Goal: Task Accomplishment & Management: Use online tool/utility

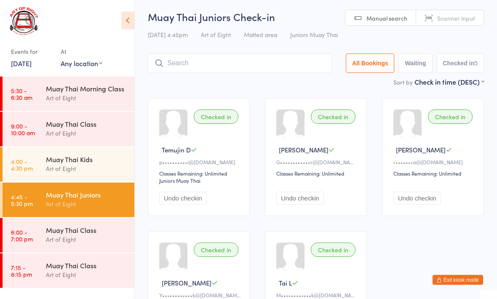
click at [71, 231] on div "Muay Thai Class" at bounding box center [86, 229] width 81 height 9
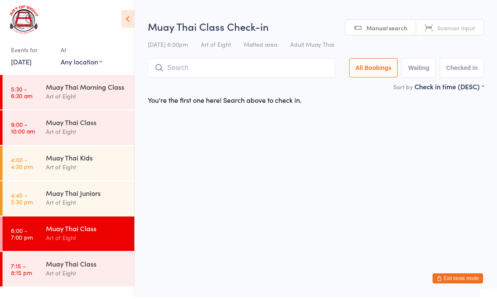
click at [193, 64] on input "search" at bounding box center [241, 69] width 187 height 19
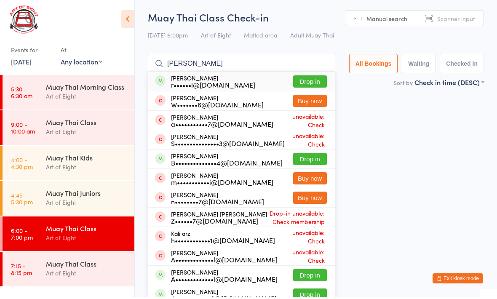
type input "[PERSON_NAME]"
click at [300, 80] on button "Drop in" at bounding box center [310, 83] width 34 height 12
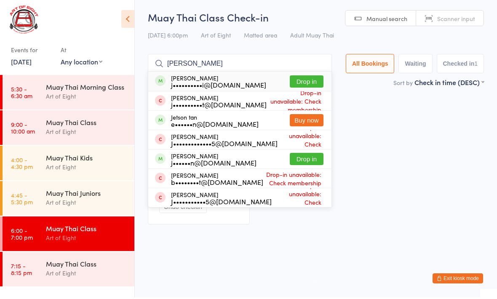
type input "[PERSON_NAME]"
click at [307, 82] on button "Drop in" at bounding box center [306, 83] width 34 height 12
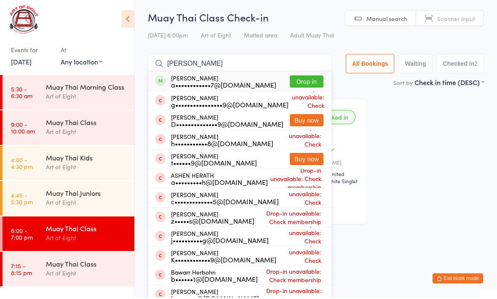
type input "[PERSON_NAME]"
click at [295, 82] on button "Drop in" at bounding box center [306, 83] width 34 height 12
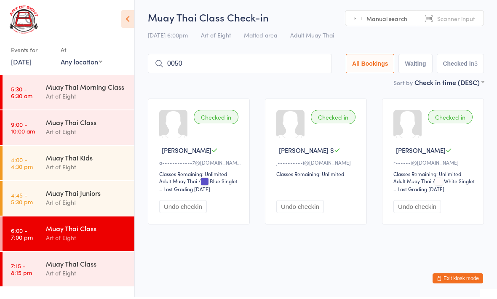
type input "0050"
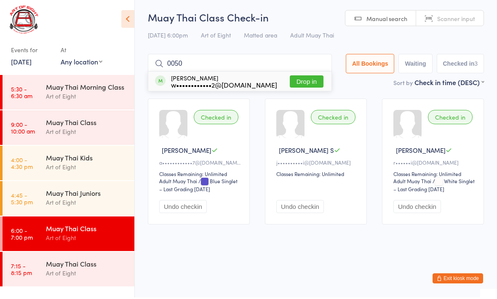
click at [304, 77] on button "Drop in" at bounding box center [306, 83] width 34 height 12
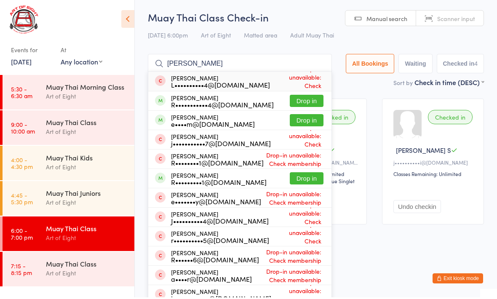
type input "[PERSON_NAME]"
click at [297, 101] on button "Drop in" at bounding box center [306, 102] width 34 height 12
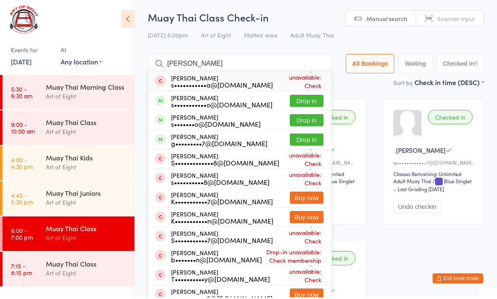
type input "[PERSON_NAME]"
click at [299, 139] on button "Drop in" at bounding box center [306, 141] width 34 height 12
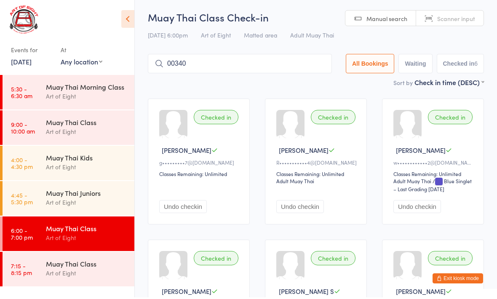
type input "00340"
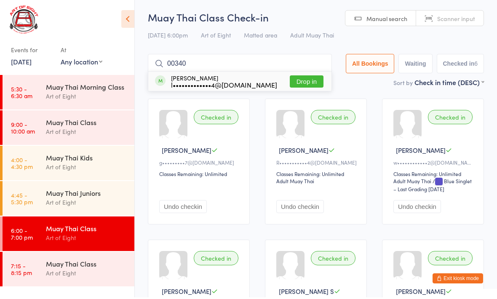
click at [303, 80] on button "Drop in" at bounding box center [306, 83] width 34 height 12
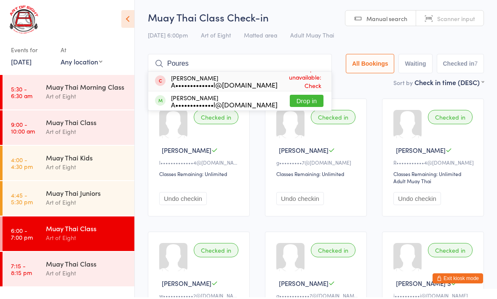
type input "Poures"
click at [300, 106] on button "Drop in" at bounding box center [306, 102] width 34 height 12
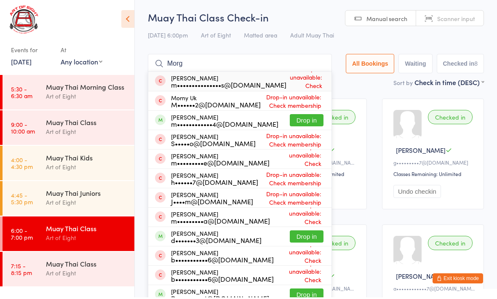
type input "Morg"
click at [299, 117] on button "Drop in" at bounding box center [306, 122] width 34 height 12
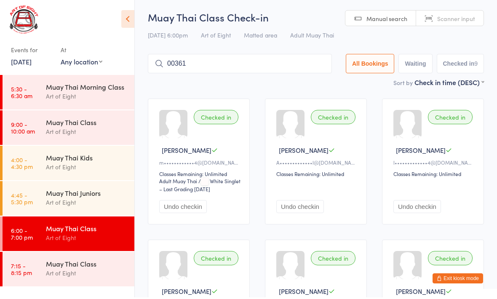
type input "00361"
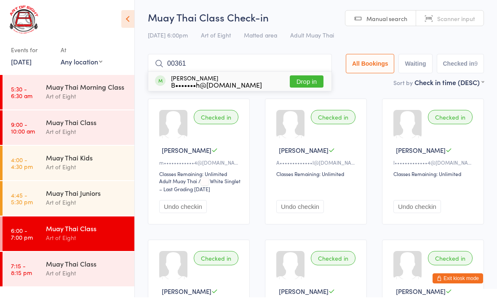
click at [293, 80] on button "Drop in" at bounding box center [306, 83] width 34 height 12
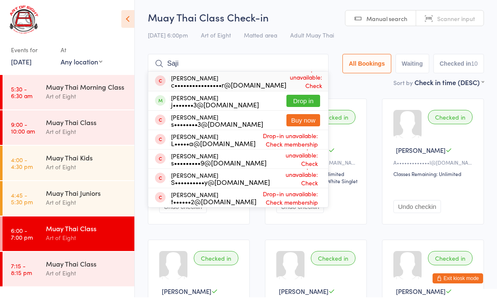
type input "Saji"
click at [299, 100] on button "Drop in" at bounding box center [303, 102] width 34 height 12
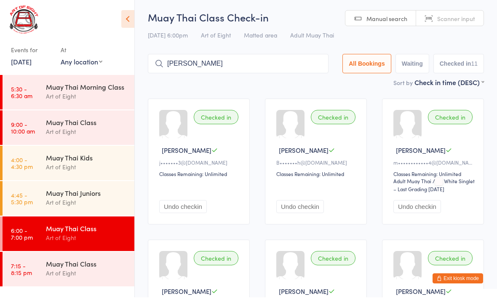
type input "[PERSON_NAME]"
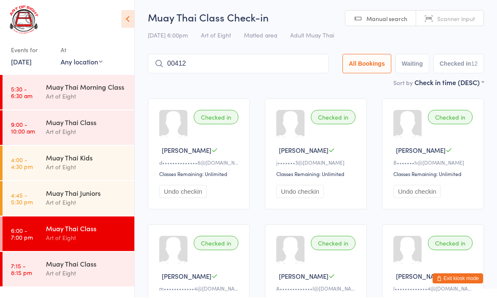
type input "00412"
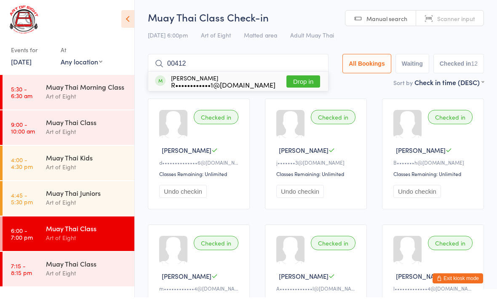
click at [302, 77] on button "Drop in" at bounding box center [303, 83] width 34 height 12
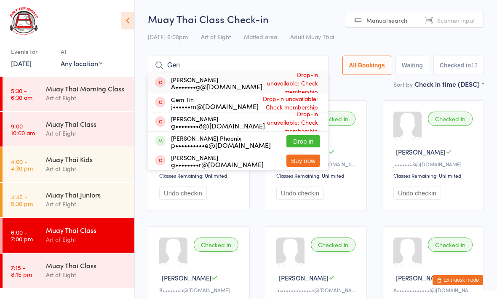
type input "Gen"
click at [294, 143] on button "Drop in" at bounding box center [303, 141] width 34 height 12
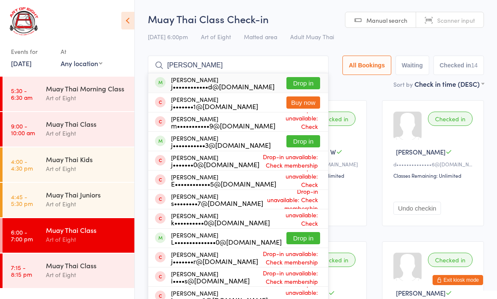
type input "[PERSON_NAME]"
click at [300, 85] on button "Drop in" at bounding box center [303, 83] width 34 height 12
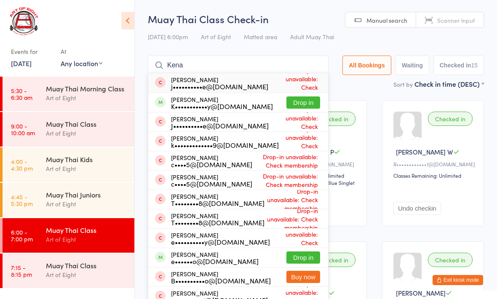
type input "Kena"
click at [295, 102] on button "Drop in" at bounding box center [303, 102] width 34 height 12
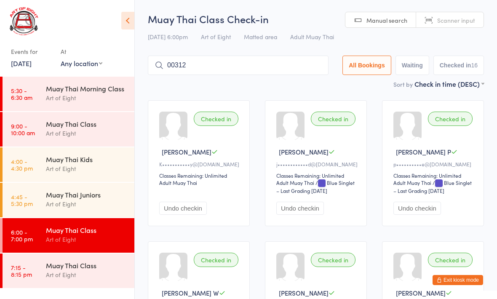
type input "00312"
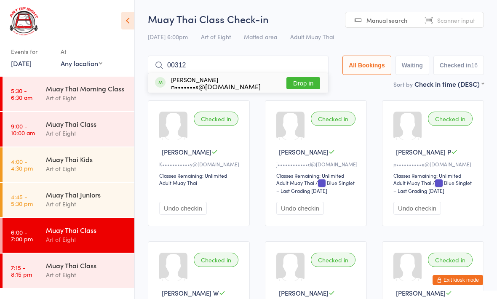
click at [288, 89] on button "Drop in" at bounding box center [303, 83] width 34 height 12
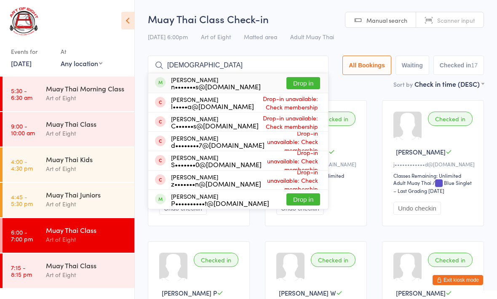
type input "[DEMOGRAPHIC_DATA]"
click at [296, 86] on button "Drop in" at bounding box center [303, 83] width 34 height 12
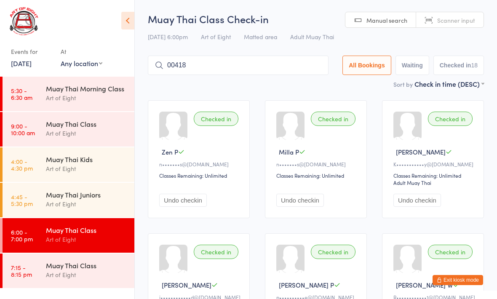
type input "00418"
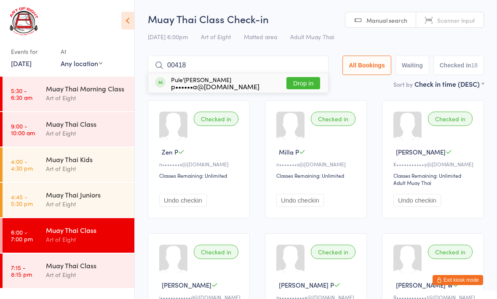
click at [300, 83] on button "Drop in" at bounding box center [303, 83] width 34 height 12
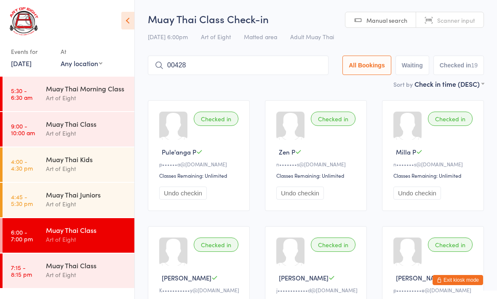
type input "00428"
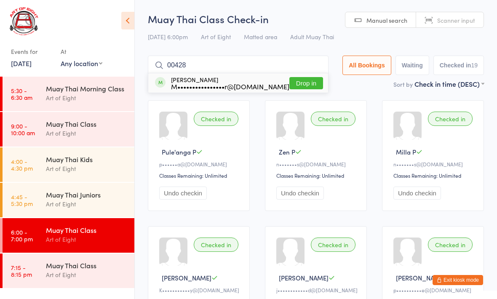
click at [313, 84] on button "Drop in" at bounding box center [306, 83] width 34 height 12
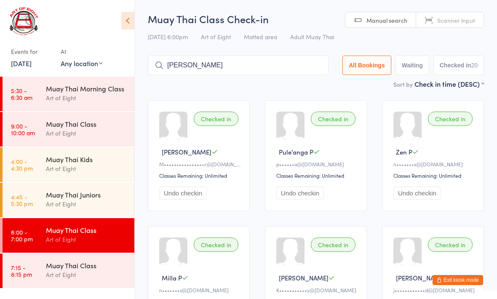
type input "[PERSON_NAME]"
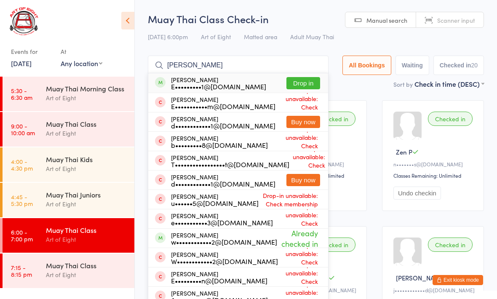
click at [287, 72] on input "[PERSON_NAME]" at bounding box center [238, 65] width 181 height 19
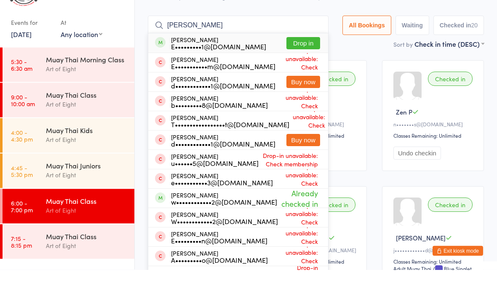
scroll to position [27, 0]
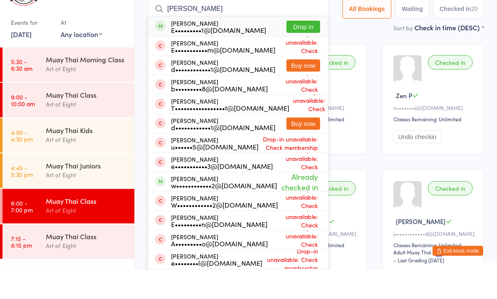
click at [296, 50] on button "Drop in" at bounding box center [303, 56] width 34 height 12
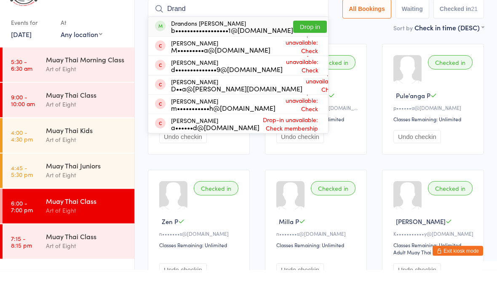
type input "Drand"
click at [296, 50] on button "Drop in" at bounding box center [310, 56] width 34 height 12
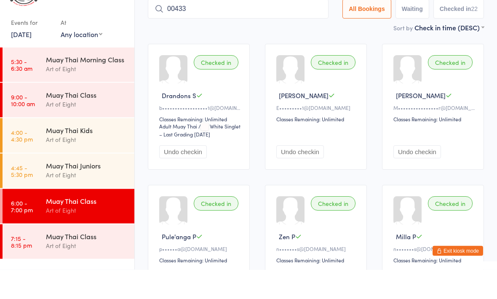
type input "00433"
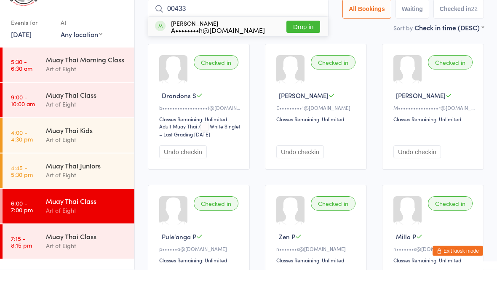
click at [300, 50] on button "Drop in" at bounding box center [303, 56] width 34 height 12
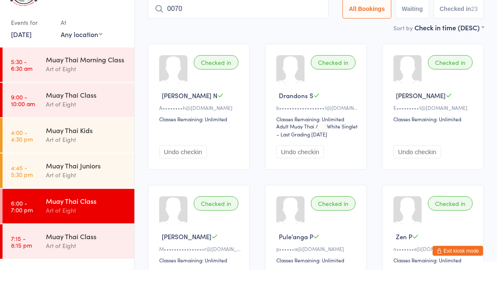
type input "0070"
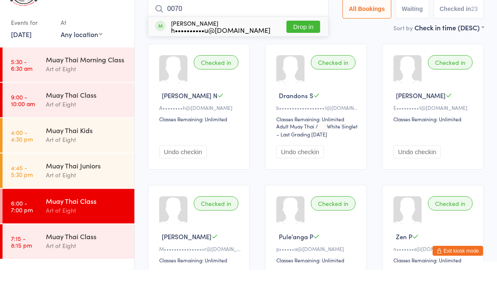
click at [297, 50] on button "Drop in" at bounding box center [303, 56] width 34 height 12
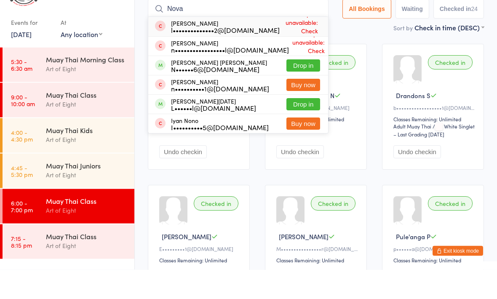
type input "Nova"
click at [286, 89] on button "Drop in" at bounding box center [303, 95] width 34 height 12
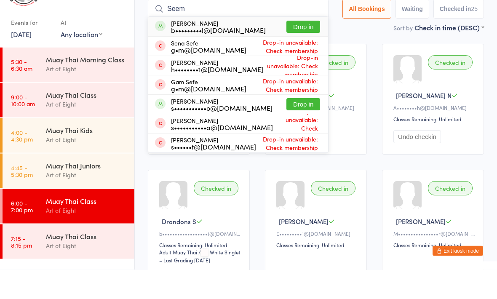
type input "Seem"
click at [300, 50] on button "Drop in" at bounding box center [303, 56] width 34 height 12
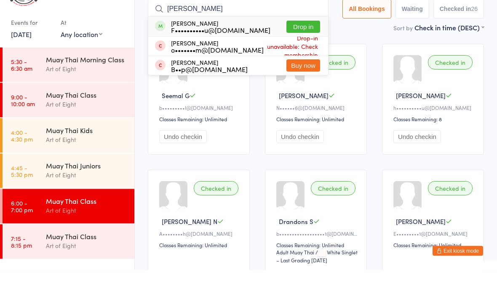
type input "[PERSON_NAME]"
click at [300, 50] on button "Drop in" at bounding box center [303, 56] width 34 height 12
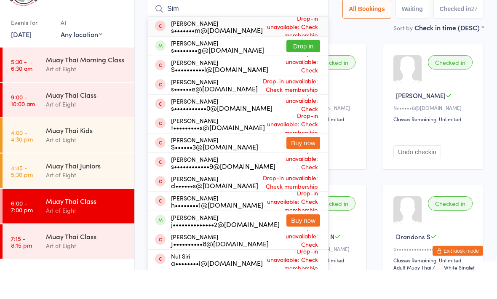
type input "Sim"
click at [294, 69] on button "Drop in" at bounding box center [303, 75] width 34 height 12
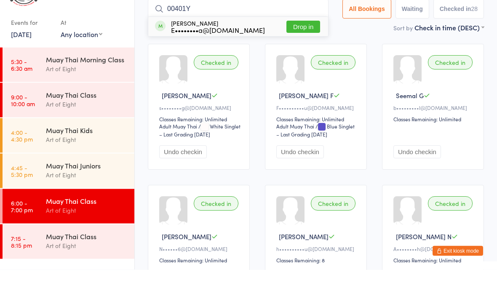
click at [292, 29] on input "00401Y" at bounding box center [238, 38] width 181 height 19
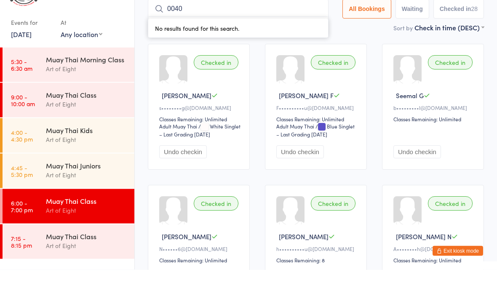
type input "00401"
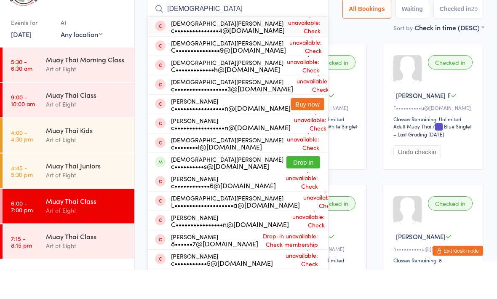
type input "[DEMOGRAPHIC_DATA]"
click at [291, 186] on button "Drop in" at bounding box center [303, 192] width 34 height 12
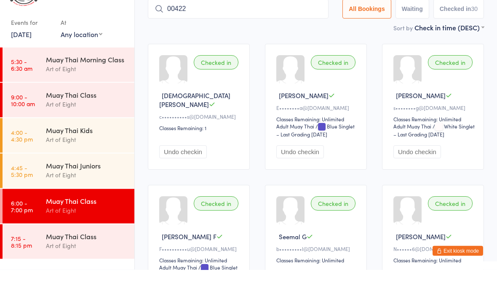
type input "00422"
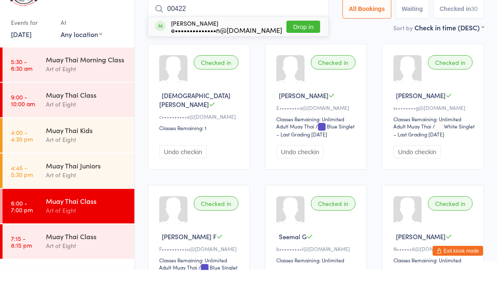
click at [292, 50] on button "Drop in" at bounding box center [303, 56] width 34 height 12
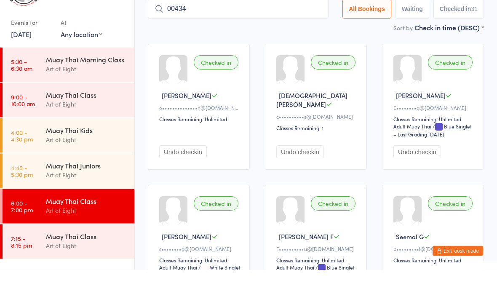
type input "00434"
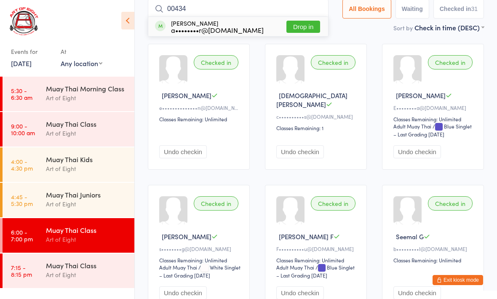
scroll to position [55, 0]
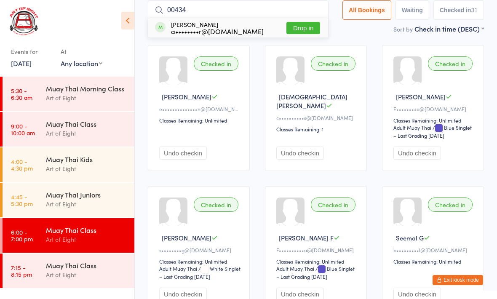
click at [300, 26] on button "Drop in" at bounding box center [303, 28] width 34 height 12
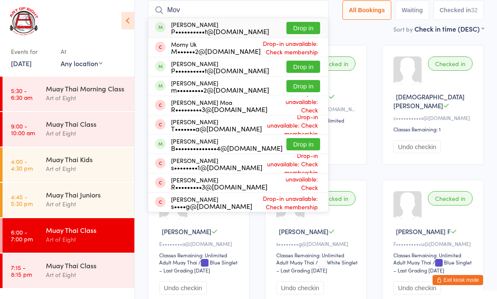
type input "Mov"
click at [298, 90] on button "Drop in" at bounding box center [303, 86] width 34 height 12
